Goal: Task Accomplishment & Management: Manage account settings

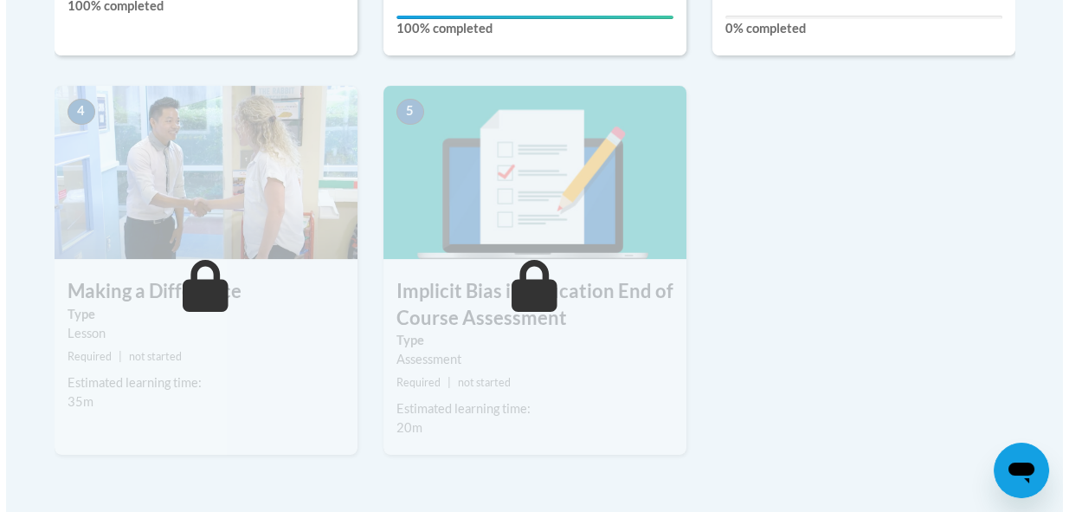
scroll to position [708, 0]
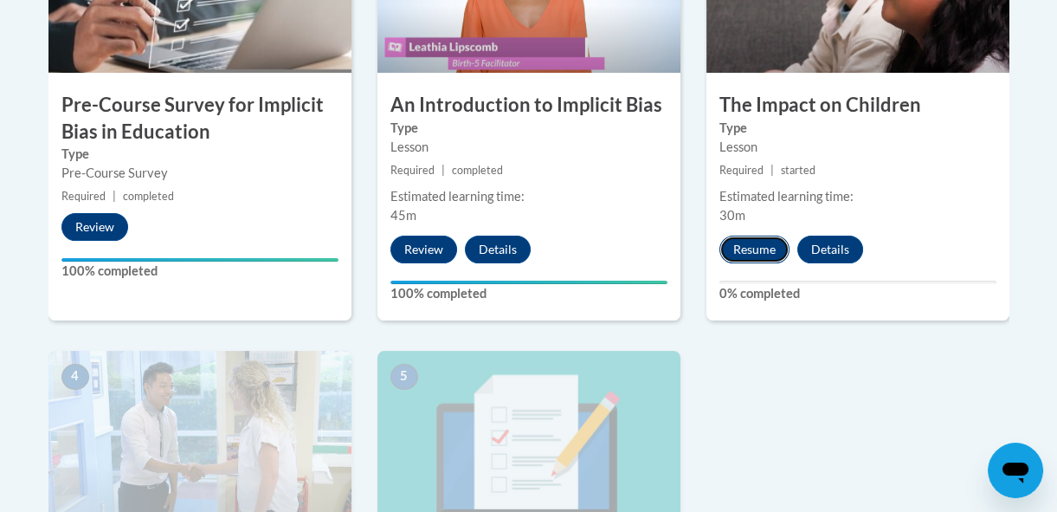
click at [745, 250] on button "Resume" at bounding box center [755, 250] width 70 height 28
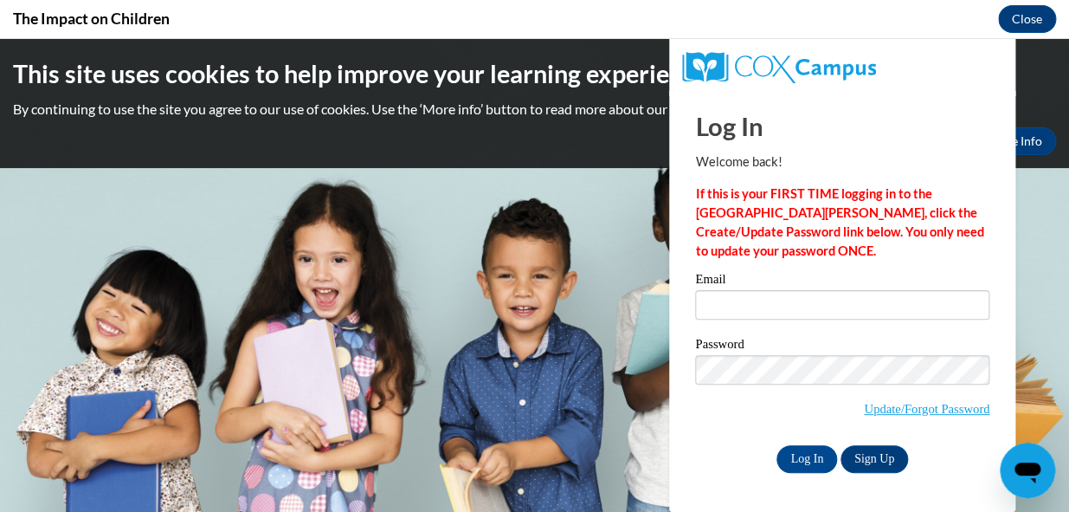
scroll to position [0, 0]
type input "[EMAIL_ADDRESS][DOMAIN_NAME]"
click at [810, 462] on input "Log In" at bounding box center [807, 459] width 61 height 28
